Goal: Task Accomplishment & Management: Use online tool/utility

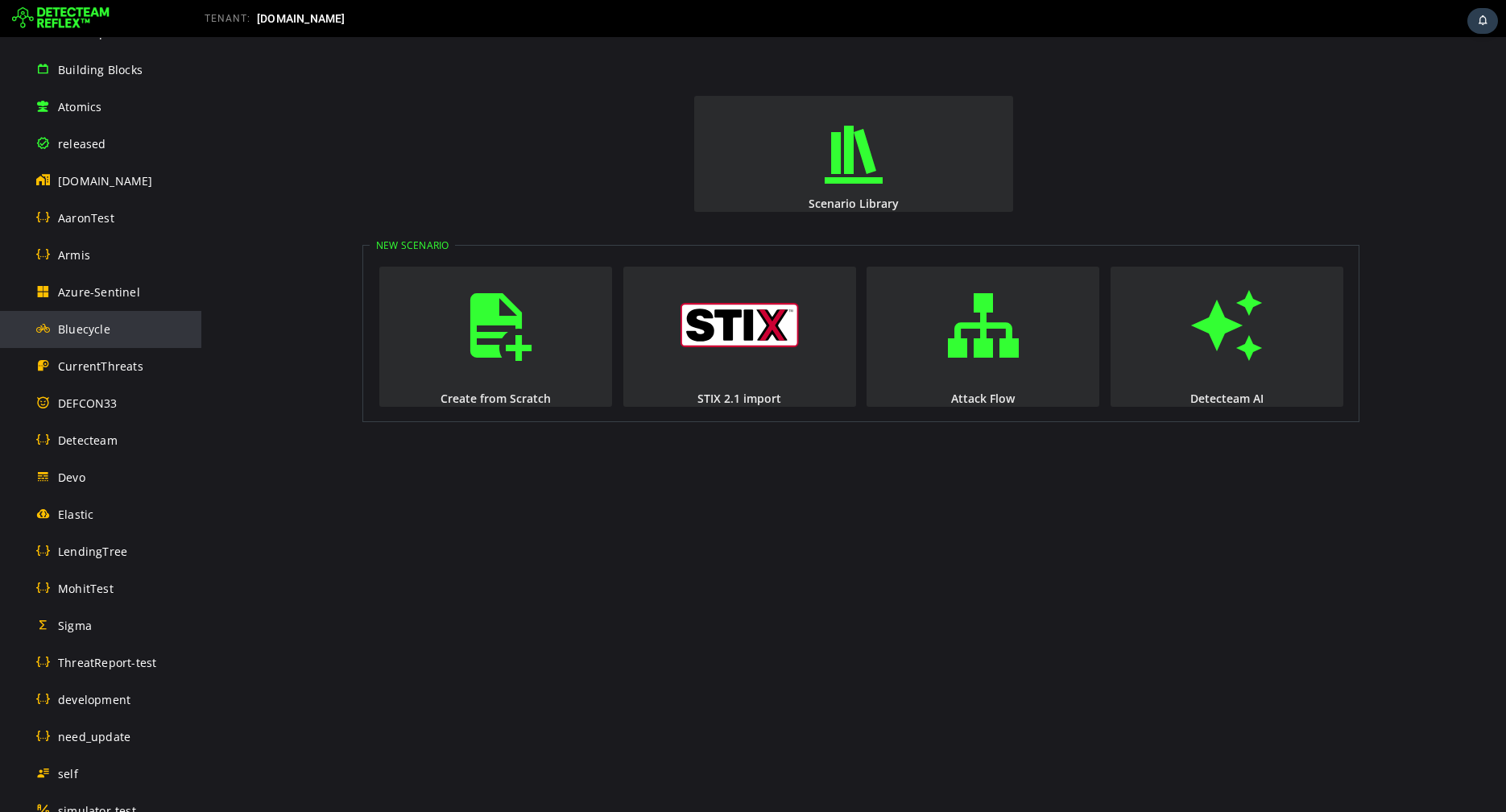
scroll to position [514, 0]
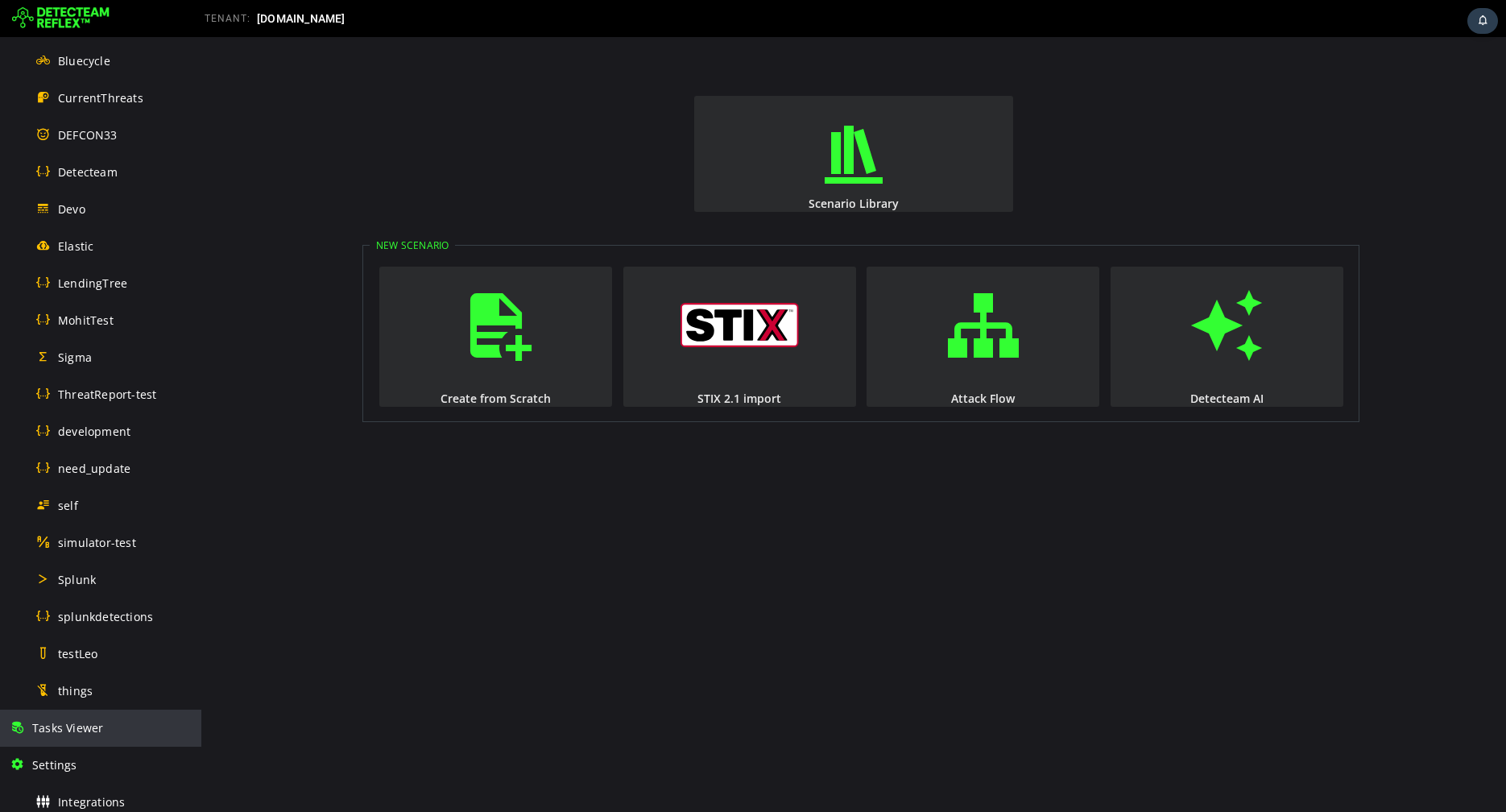
click at [80, 725] on span "Tasks Viewer" at bounding box center [68, 727] width 71 height 15
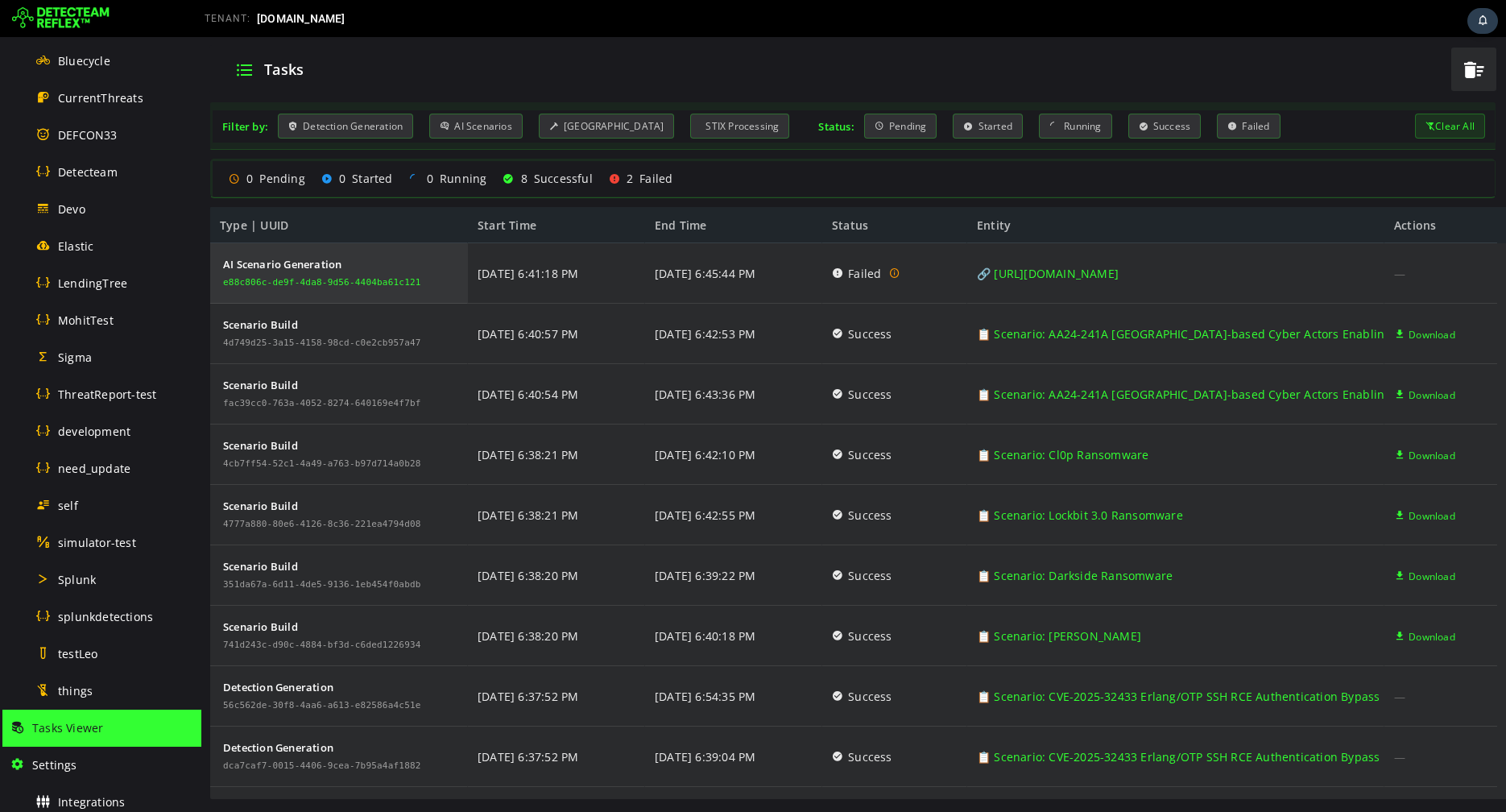
click at [398, 284] on div "e88c806c-de9f-4da8-9d56-4404ba61c121" at bounding box center [322, 283] width 198 height 10
copy div "e88c806c-de9f-4da8-9d56-4404ba61c121"
click at [832, 56] on div "Tasks" at bounding box center [830, 70] width 1222 height 42
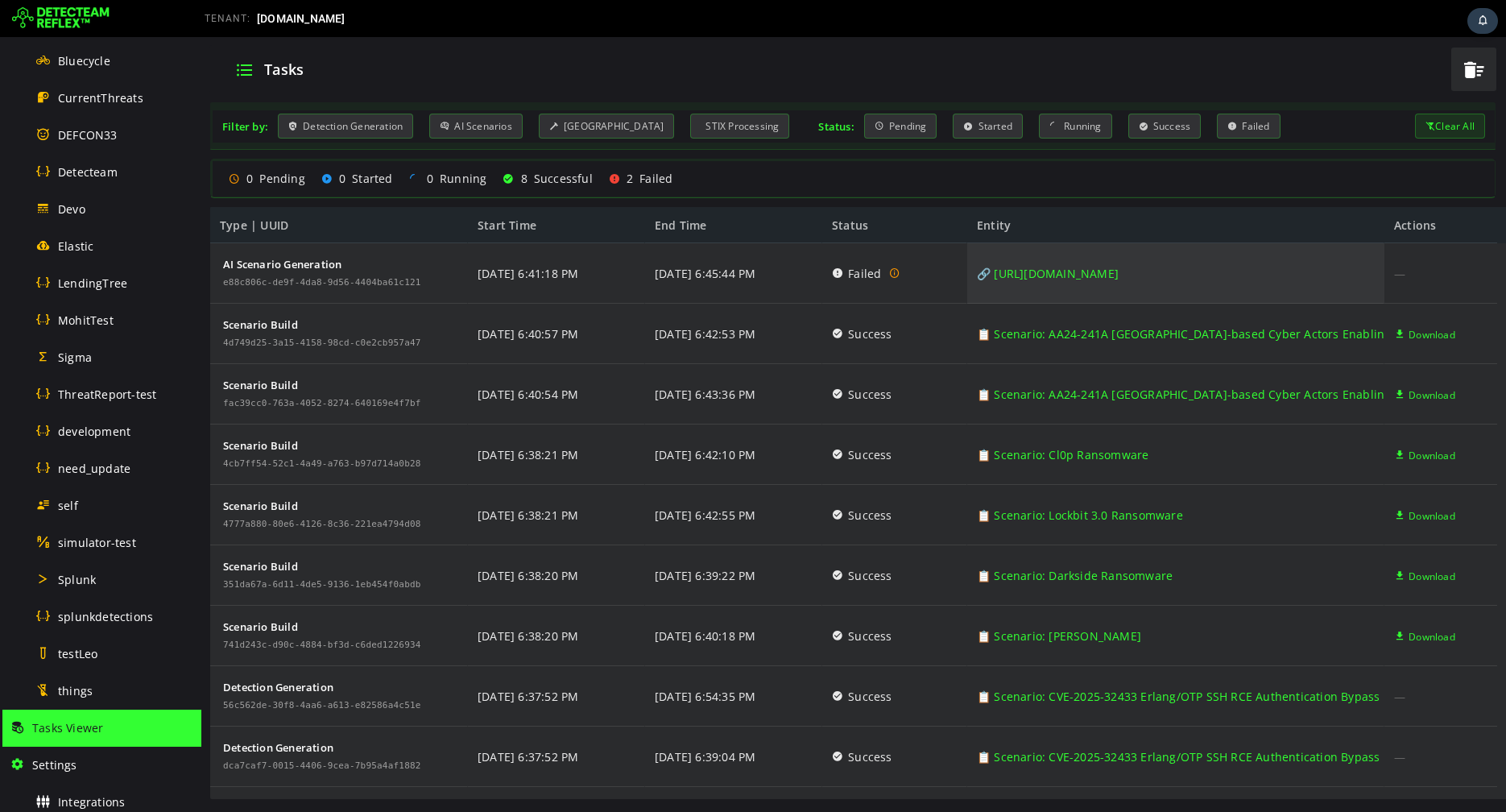
click at [1119, 276] on link "🔗 [URL][DOMAIN_NAME]" at bounding box center [1048, 273] width 142 height 60
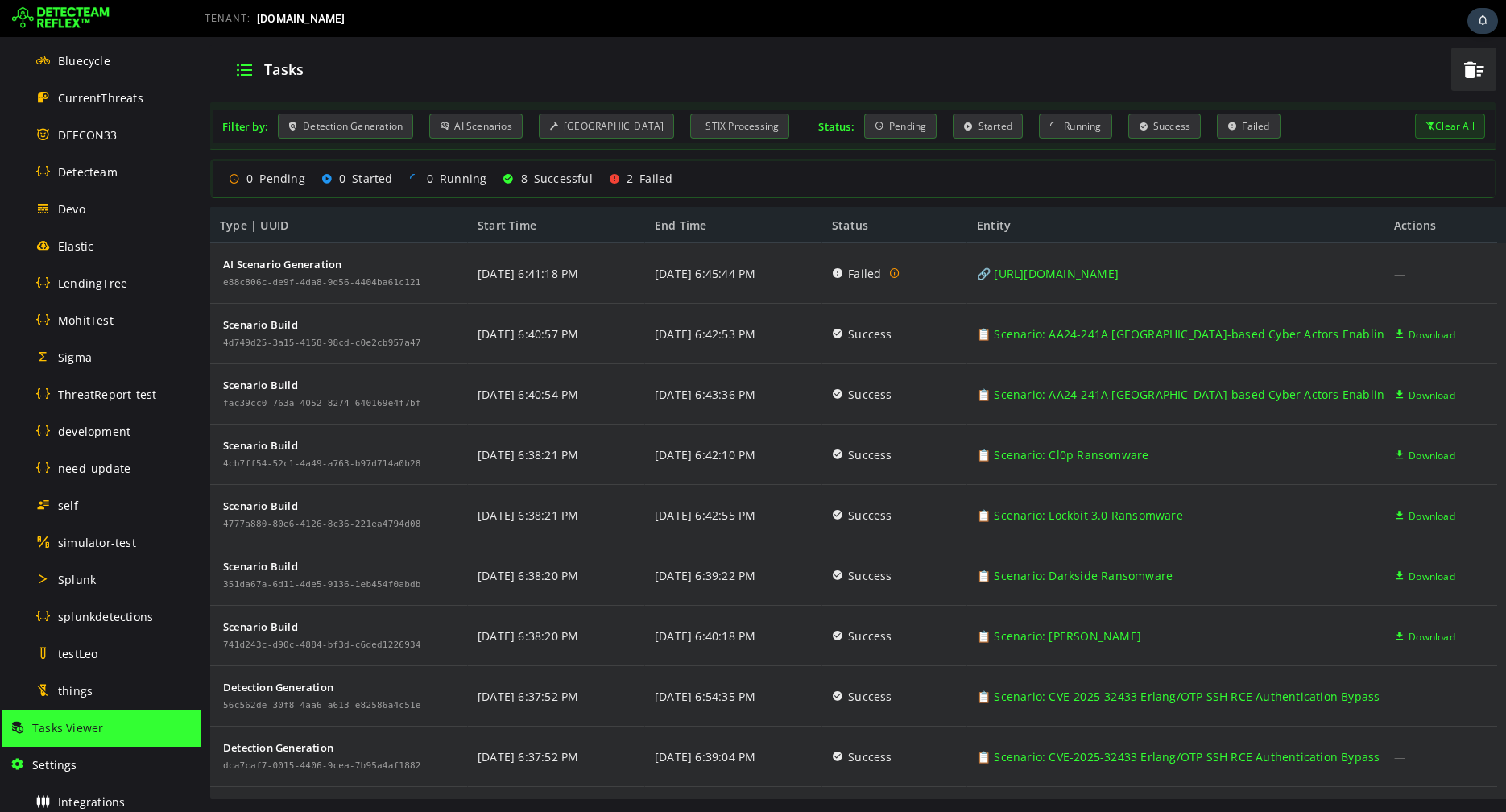
click at [59, 25] on img at bounding box center [61, 18] width 97 height 26
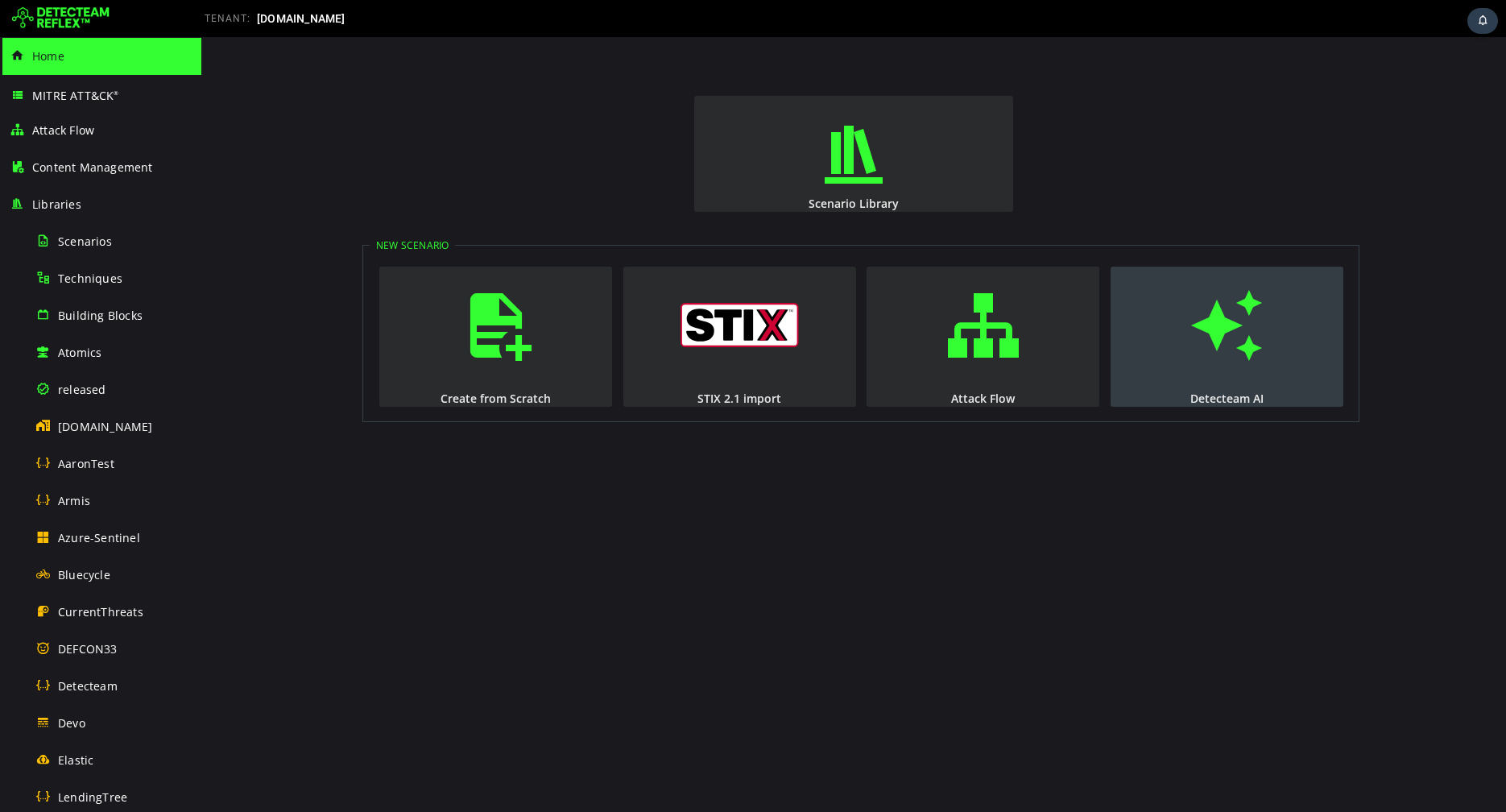
click at [1222, 356] on span "button" at bounding box center [1227, 325] width 16 height 110
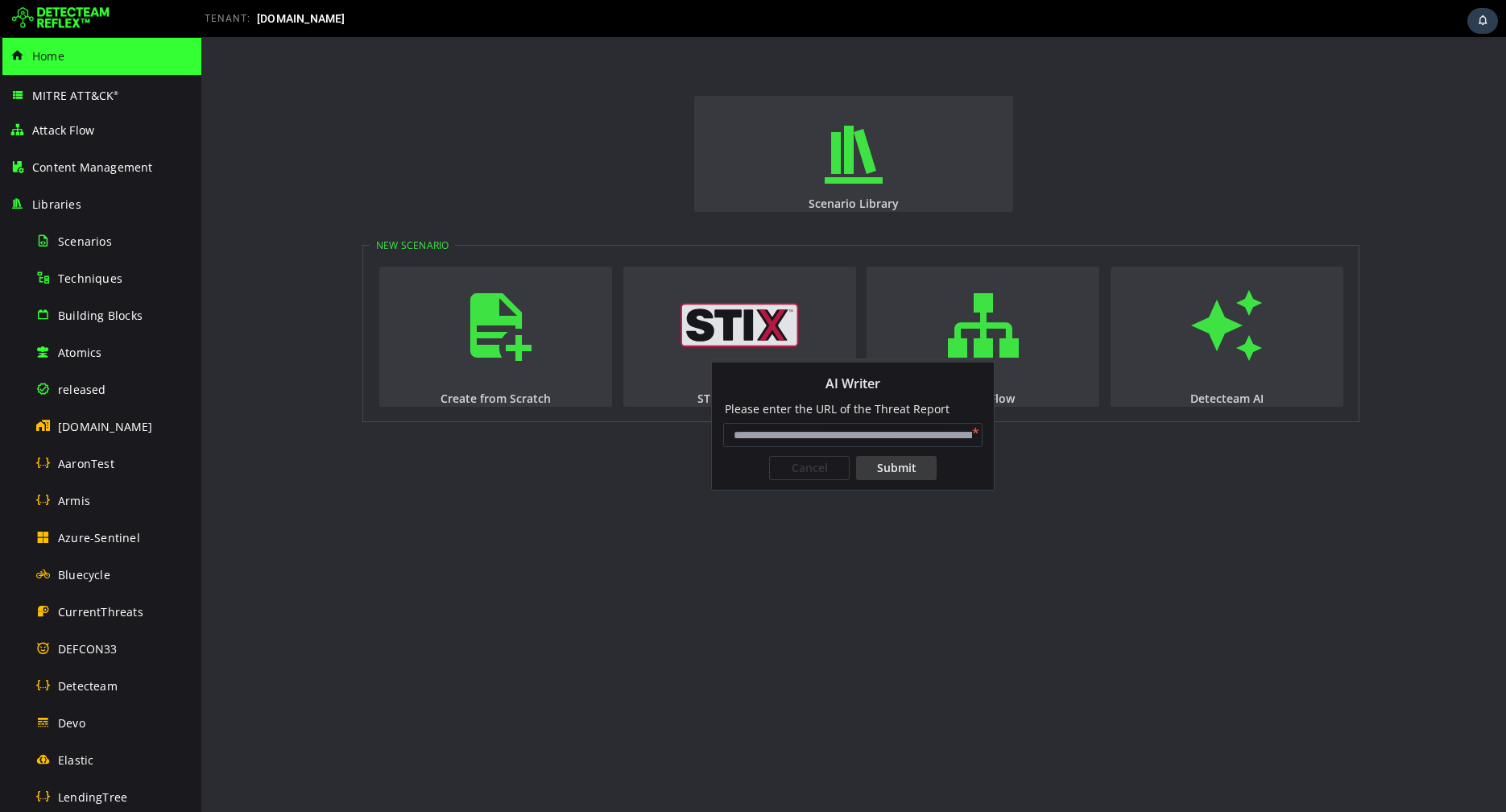
type input "**********"
click at [899, 471] on div "Submit" at bounding box center [896, 467] width 81 height 24
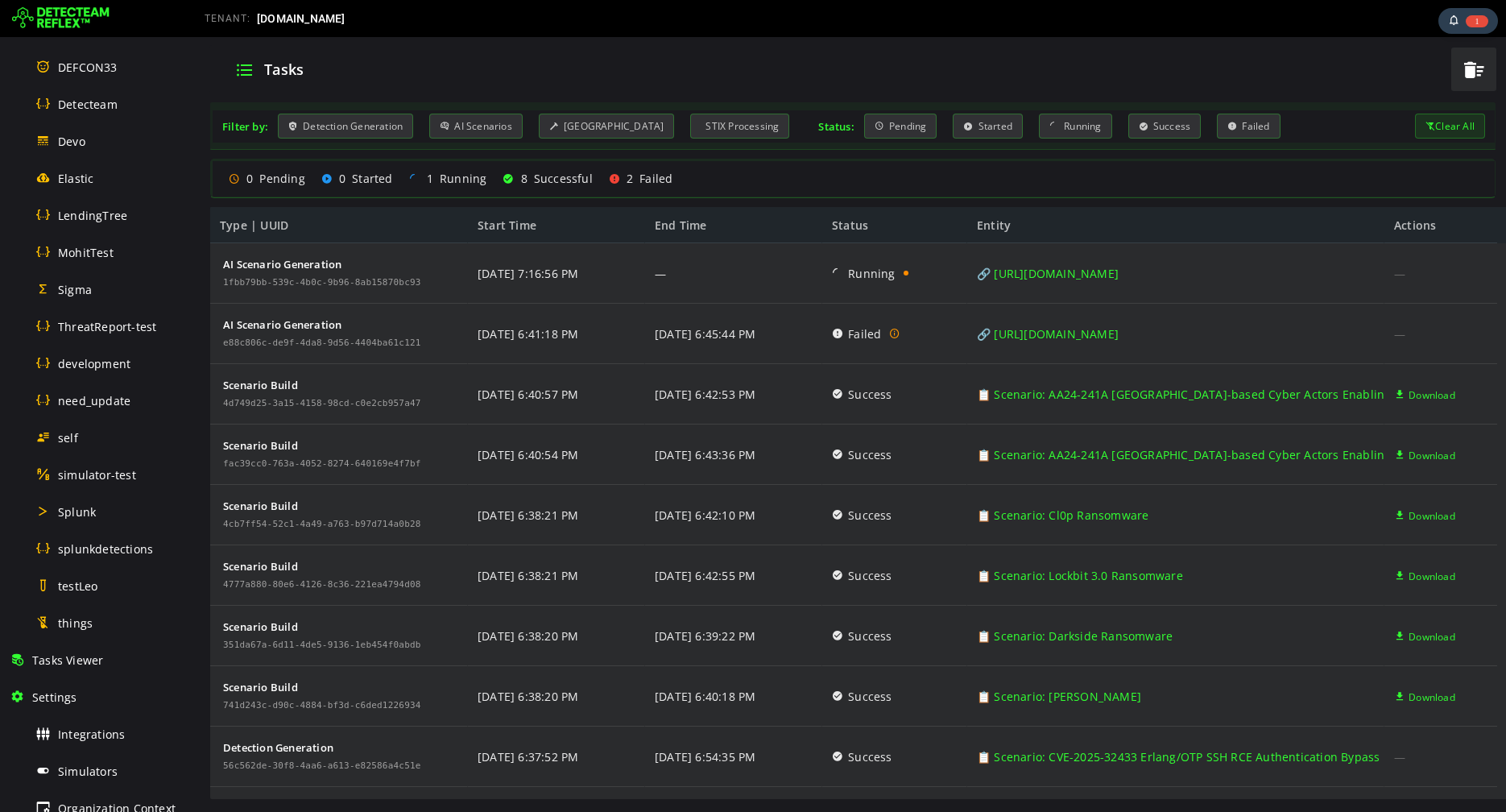
scroll to position [743, 0]
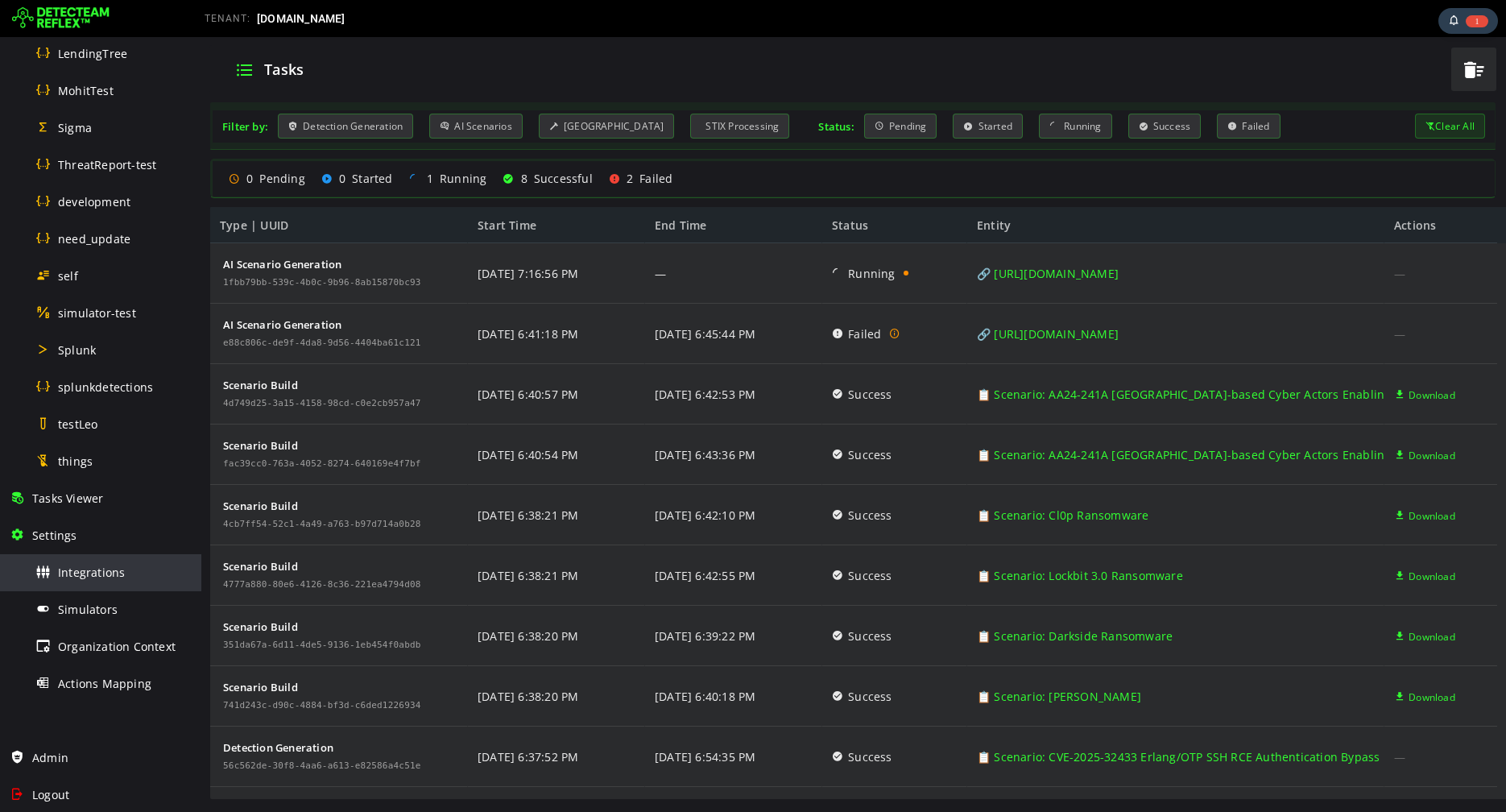
click at [76, 578] on span "Integrations" at bounding box center [92, 572] width 67 height 15
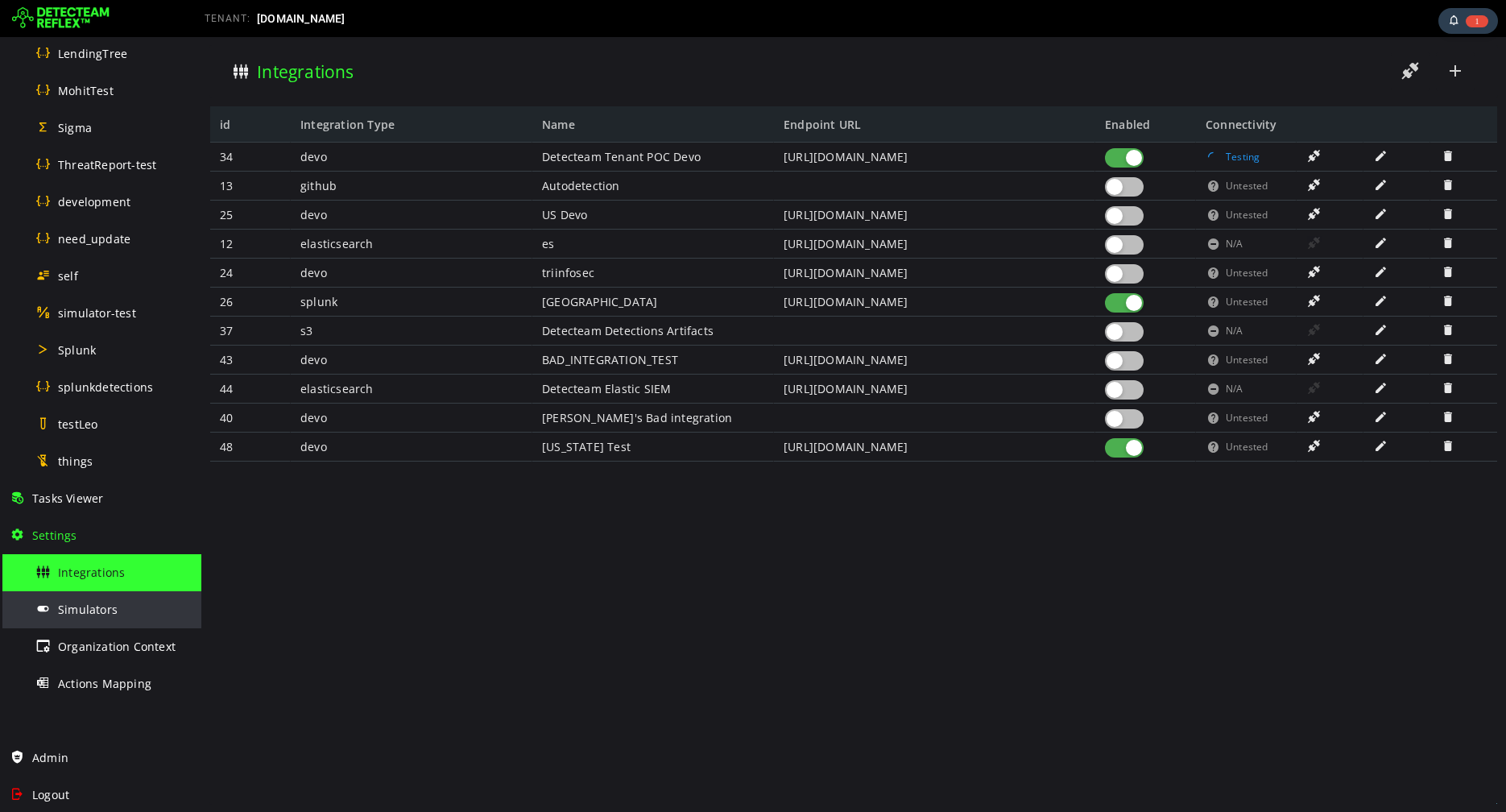
click at [92, 620] on div "Simulators" at bounding box center [113, 609] width 156 height 36
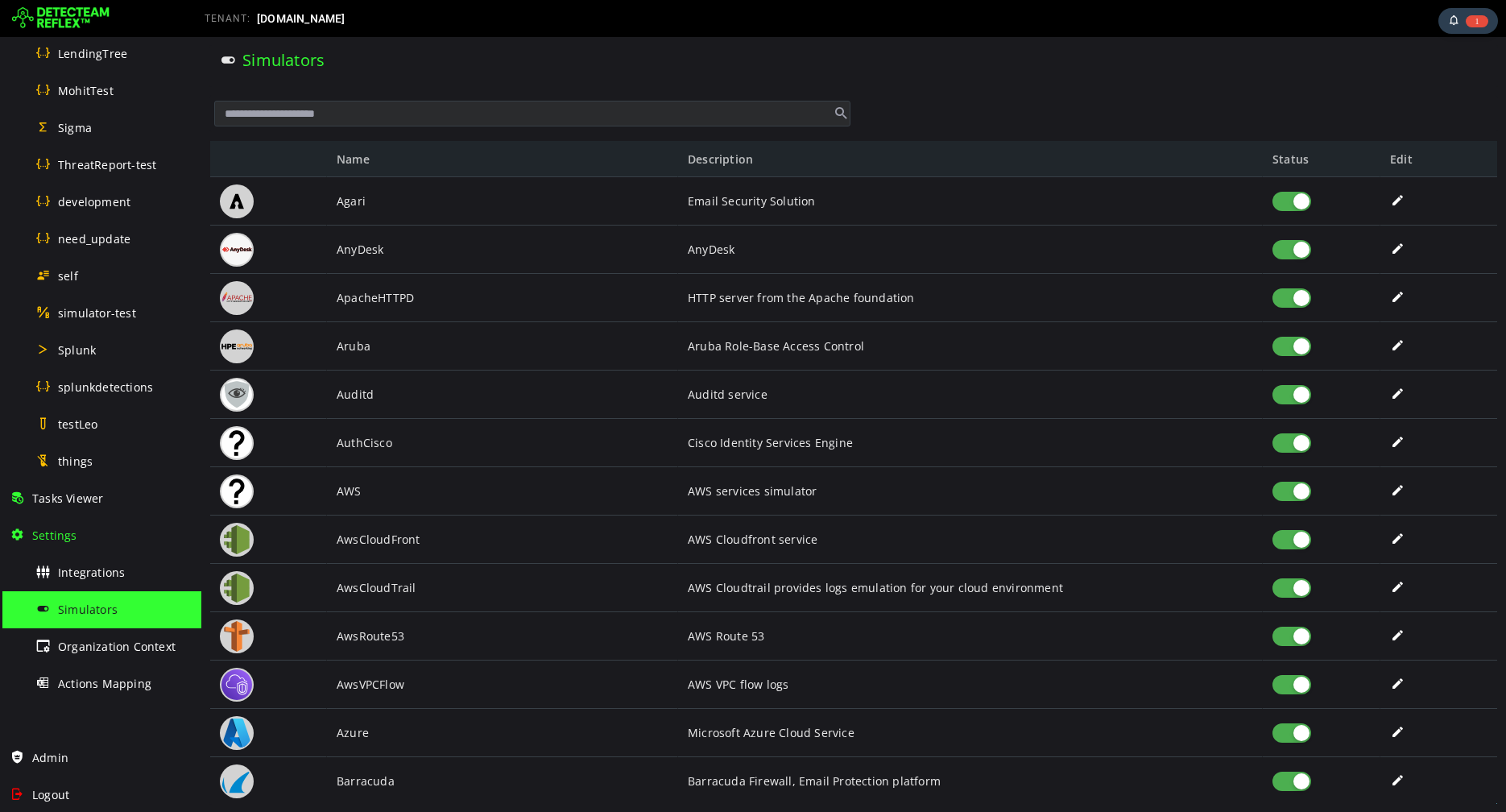
click at [1396, 204] on span at bounding box center [1398, 200] width 16 height 13
